Goal: Task Accomplishment & Management: Manage account settings

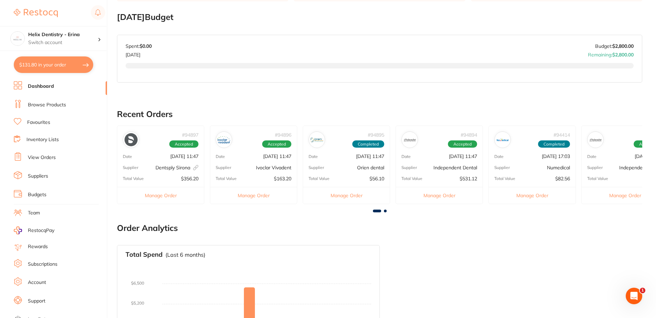
scroll to position [138, 0]
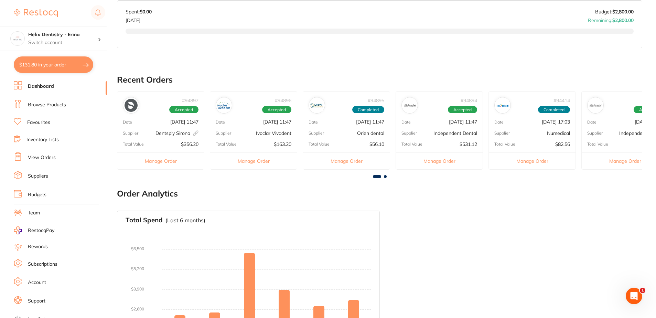
click at [445, 142] on div "Total Value $531.12" at bounding box center [439, 144] width 87 height 6
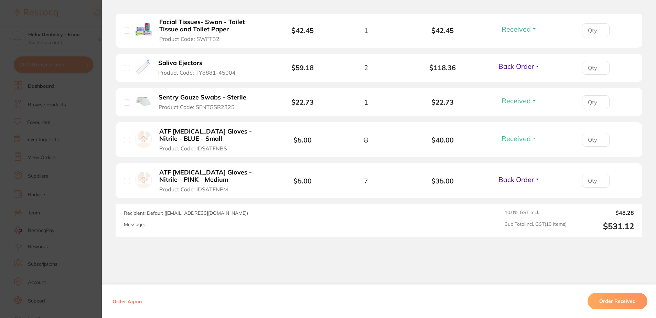
scroll to position [516, 0]
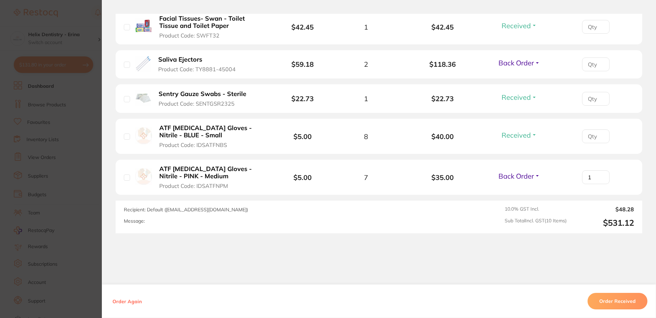
click at [598, 174] on input "1" at bounding box center [596, 177] width 28 height 14
click at [598, 174] on input "2" at bounding box center [596, 177] width 28 height 14
click at [598, 174] on input "3" at bounding box center [596, 177] width 28 height 14
click at [598, 174] on input "4" at bounding box center [596, 177] width 28 height 14
click at [598, 174] on input "5" at bounding box center [596, 177] width 28 height 14
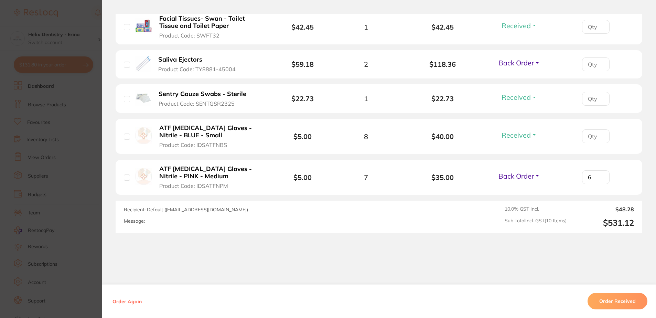
click at [598, 174] on input "6" at bounding box center [596, 177] width 28 height 14
type input "7"
click at [598, 174] on input "7" at bounding box center [596, 177] width 28 height 14
click at [600, 134] on input "1" at bounding box center [596, 136] width 28 height 14
click at [600, 134] on input "2" at bounding box center [596, 136] width 28 height 14
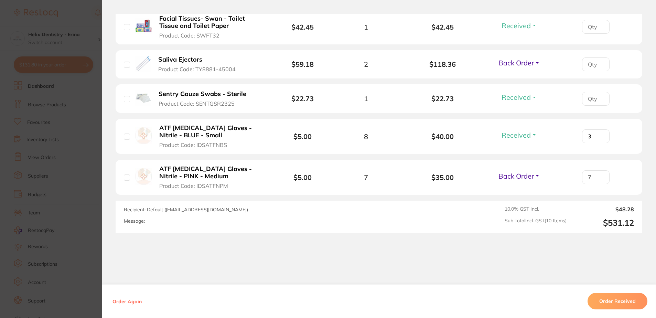
click at [600, 134] on input "3" at bounding box center [596, 136] width 28 height 14
click at [600, 134] on input "4" at bounding box center [596, 136] width 28 height 14
click at [600, 134] on input "5" at bounding box center [596, 136] width 28 height 14
click at [600, 134] on input "6" at bounding box center [596, 136] width 28 height 14
click at [600, 134] on input "7" at bounding box center [596, 136] width 28 height 14
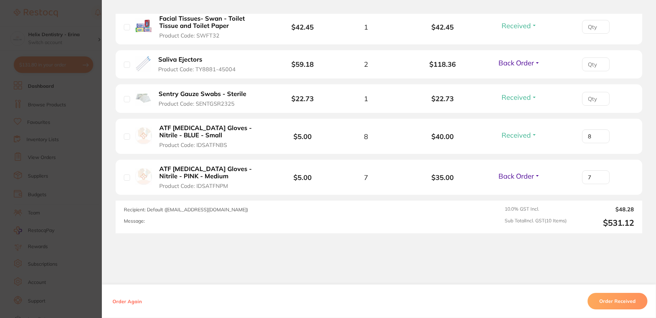
type input "8"
click at [600, 134] on input "8" at bounding box center [596, 136] width 28 height 14
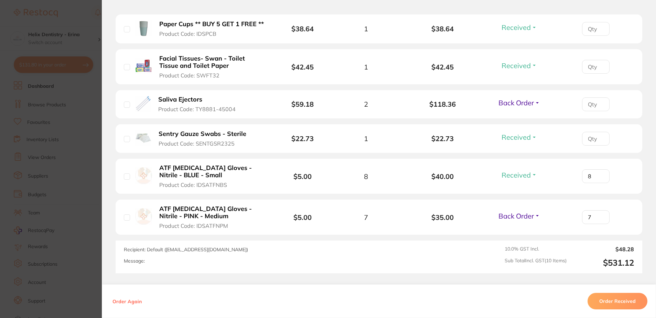
scroll to position [447, 0]
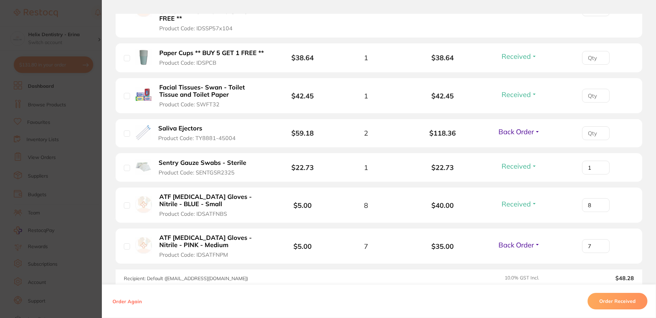
type input "1"
click at [600, 165] on input "1" at bounding box center [596, 168] width 28 height 14
click at [599, 165] on input "1" at bounding box center [596, 168] width 28 height 14
click at [600, 165] on input "1" at bounding box center [596, 168] width 28 height 14
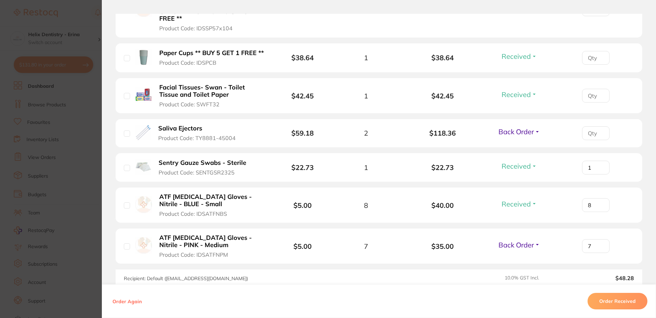
type input "1"
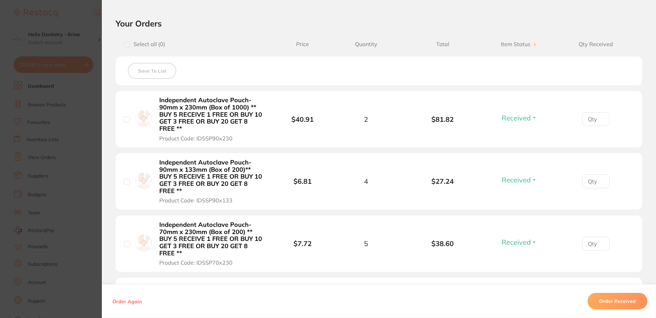
scroll to position [121, 0]
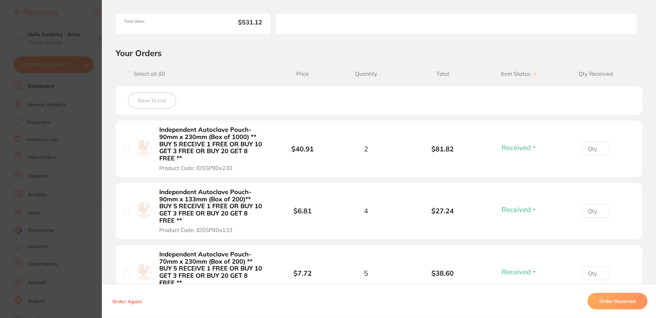
click at [48, 213] on section "Order ID: Restocq- 94894 Order Information 8 Received 2 Back Orders Accepted Or…" at bounding box center [328, 159] width 656 height 318
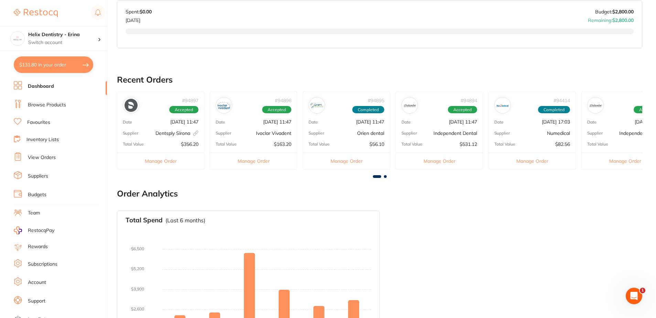
click at [386, 177] on span at bounding box center [385, 176] width 3 height 3
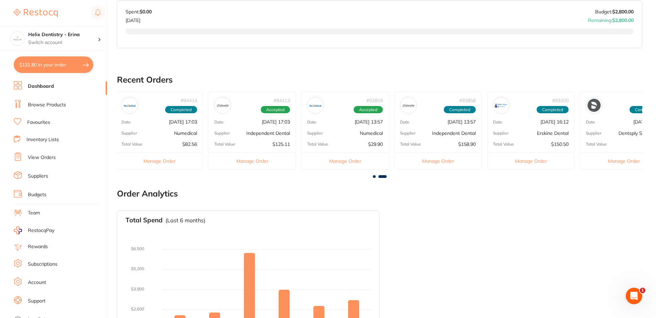
scroll to position [0, 398]
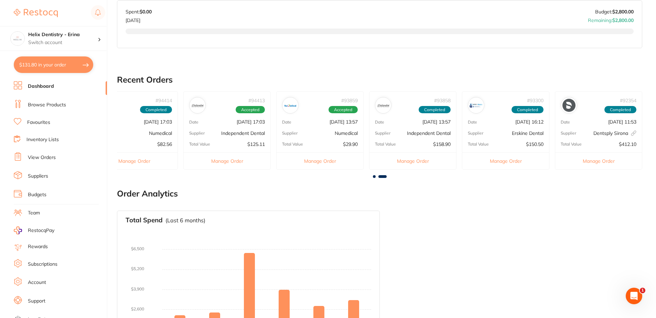
click at [386, 177] on span at bounding box center [383, 176] width 8 height 3
click at [481, 132] on p "Supplier" at bounding box center [475, 133] width 15 height 5
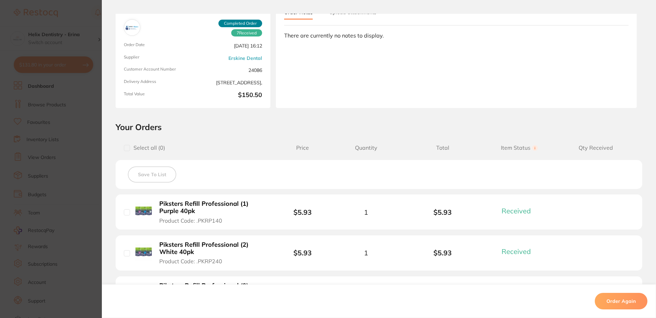
scroll to position [172, 0]
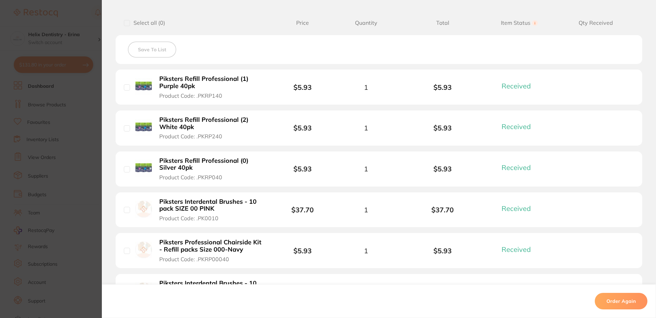
click at [47, 244] on section "Order ID: Restocq- 93300 Order Information 7 Received Completed Order Order Dat…" at bounding box center [328, 159] width 656 height 318
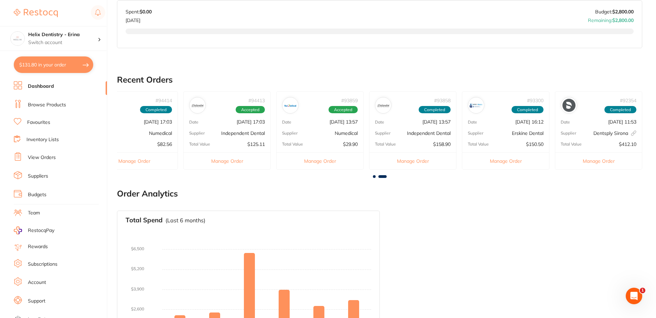
click at [375, 177] on span at bounding box center [374, 176] width 3 height 3
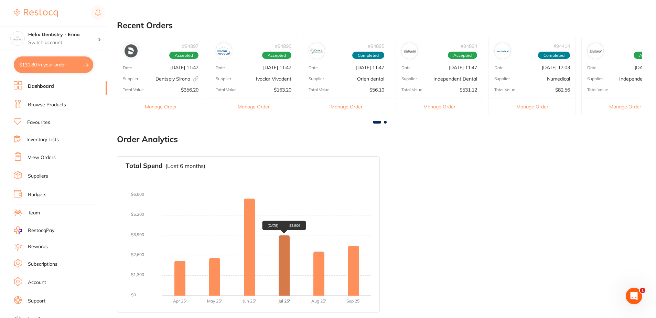
scroll to position [0, 0]
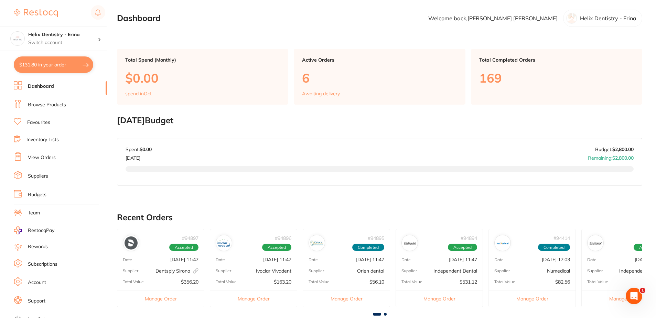
drag, startPoint x: 204, startPoint y: 122, endPoint x: 117, endPoint y: 123, distance: 86.7
click at [117, 123] on h2 "[DATE] Budget" at bounding box center [380, 121] width 526 height 10
drag, startPoint x: 117, startPoint y: 123, endPoint x: 235, endPoint y: 123, distance: 118.0
click at [235, 123] on h2 "[DATE] Budget" at bounding box center [380, 121] width 526 height 10
